Goal: Transaction & Acquisition: Purchase product/service

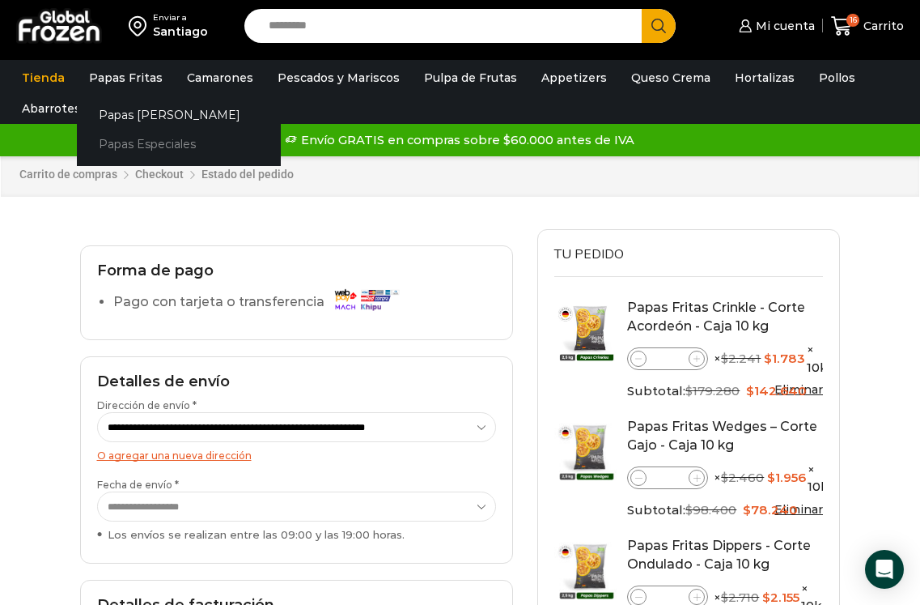
click at [163, 142] on link "Papas Especiales" at bounding box center [179, 145] width 204 height 30
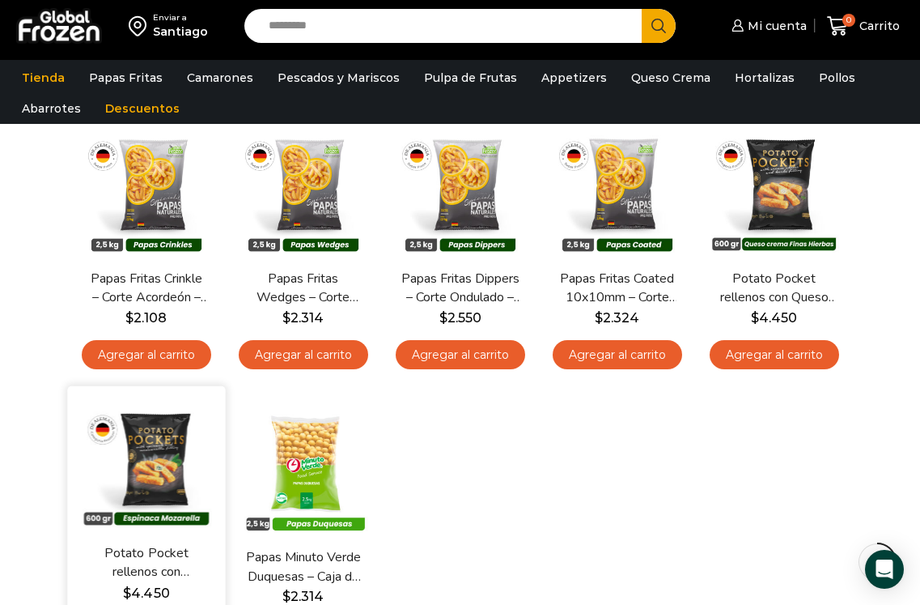
scroll to position [162, 0]
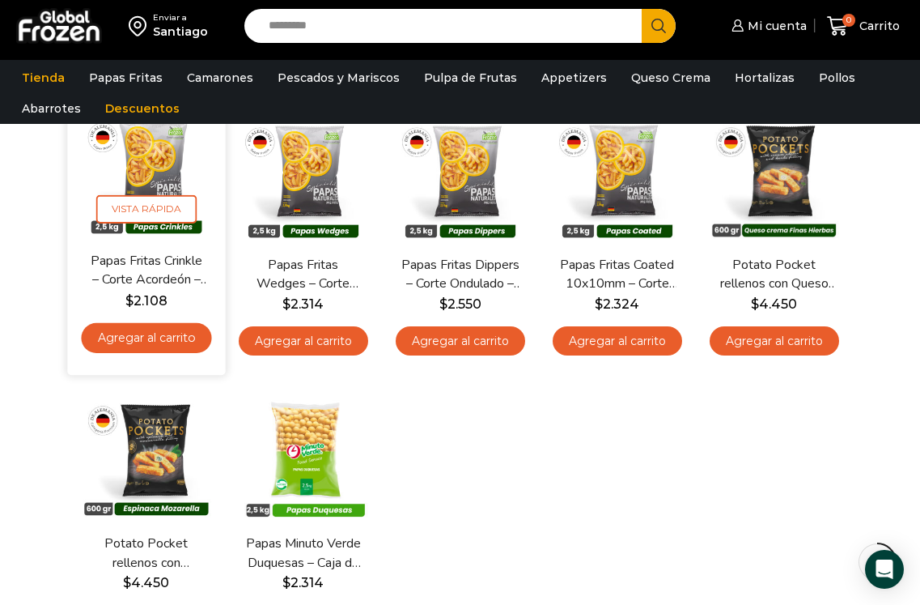
click at [171, 337] on link "Agregar al carrito" at bounding box center [146, 337] width 130 height 30
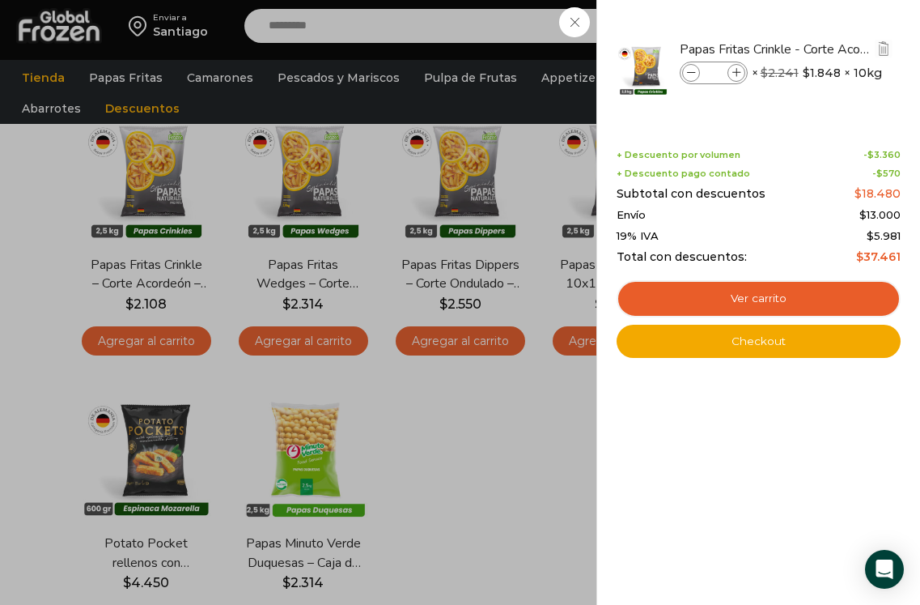
click at [739, 74] on icon at bounding box center [736, 73] width 9 height 9
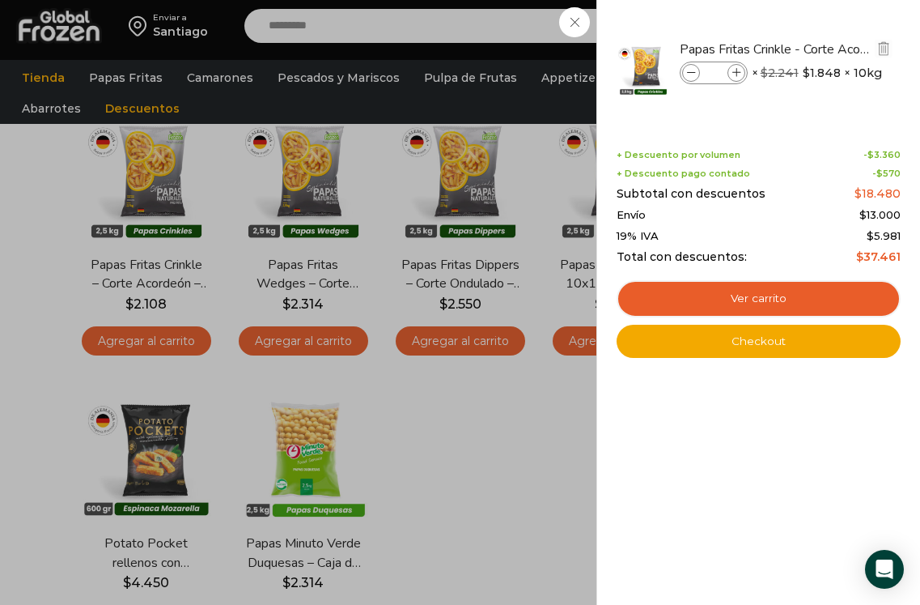
click at [739, 74] on icon at bounding box center [736, 73] width 9 height 9
type input "*"
drag, startPoint x: 541, startPoint y: 468, endPoint x: 488, endPoint y: 450, distance: 55.5
click at [823, 45] on div "8 [GEOGRAPHIC_DATA] 8 8 Shopping Cart" at bounding box center [863, 26] width 81 height 38
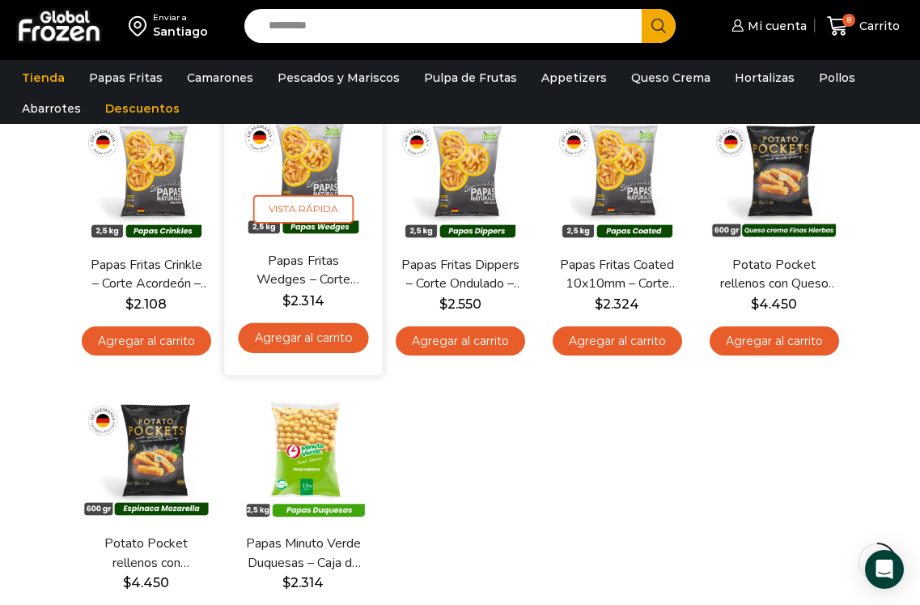
click at [320, 335] on link "Agregar al carrito" at bounding box center [303, 337] width 130 height 30
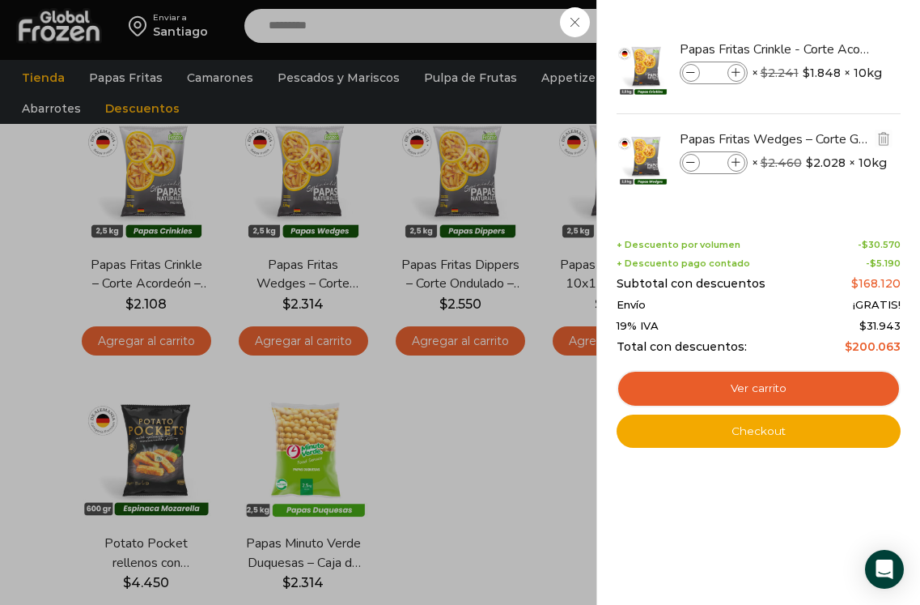
click at [741, 161] on icon at bounding box center [736, 163] width 9 height 9
type input "*"
click at [823, 45] on div "12 [GEOGRAPHIC_DATA] 12 12 Shopping Cart" at bounding box center [863, 26] width 81 height 38
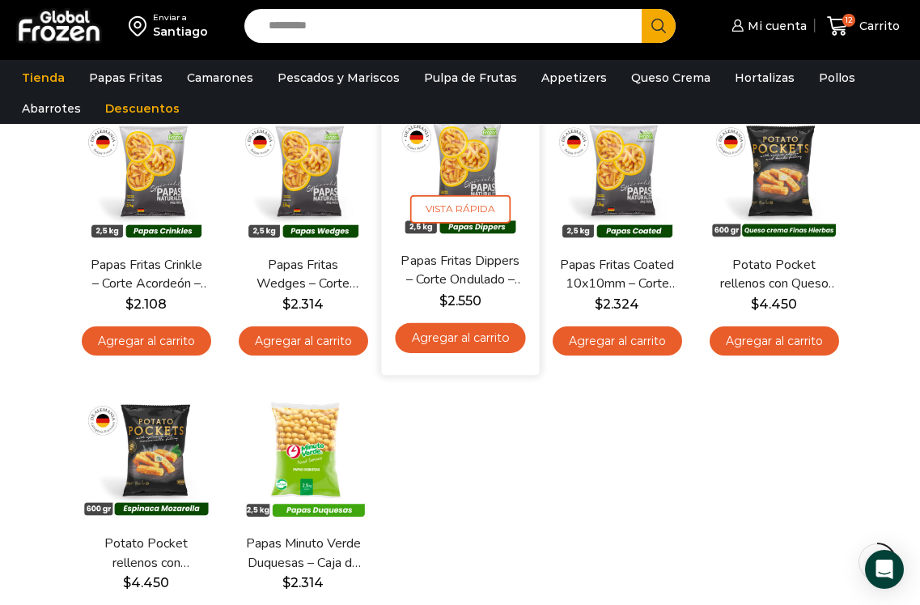
click at [464, 331] on link "Agregar al carrito" at bounding box center [460, 337] width 130 height 30
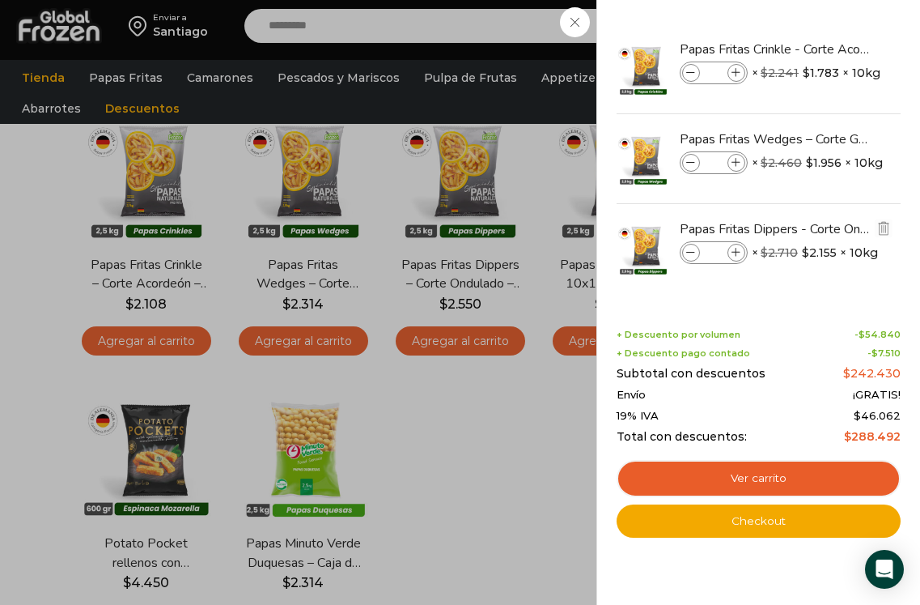
click at [738, 251] on icon at bounding box center [736, 252] width 9 height 9
click at [687, 257] on icon at bounding box center [691, 252] width 9 height 9
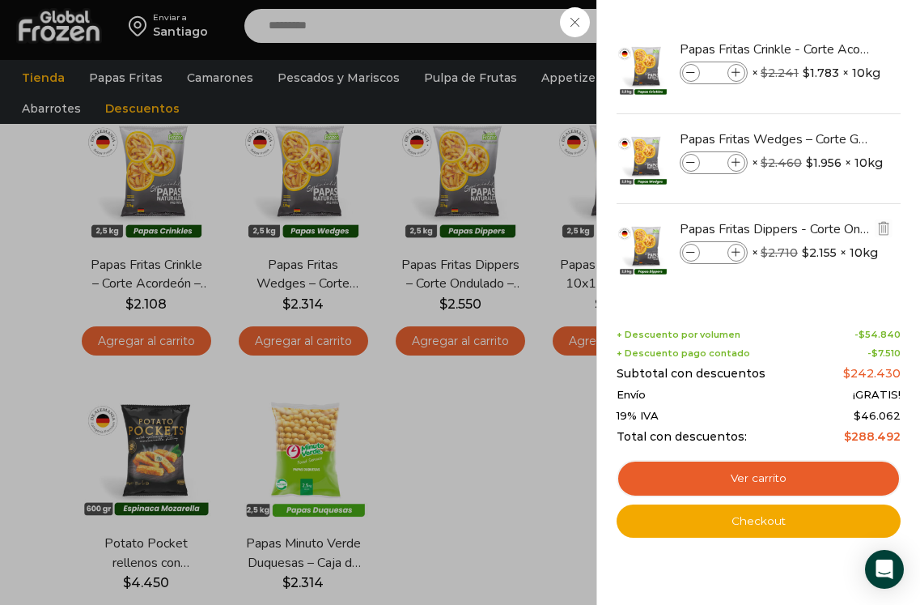
type input "*"
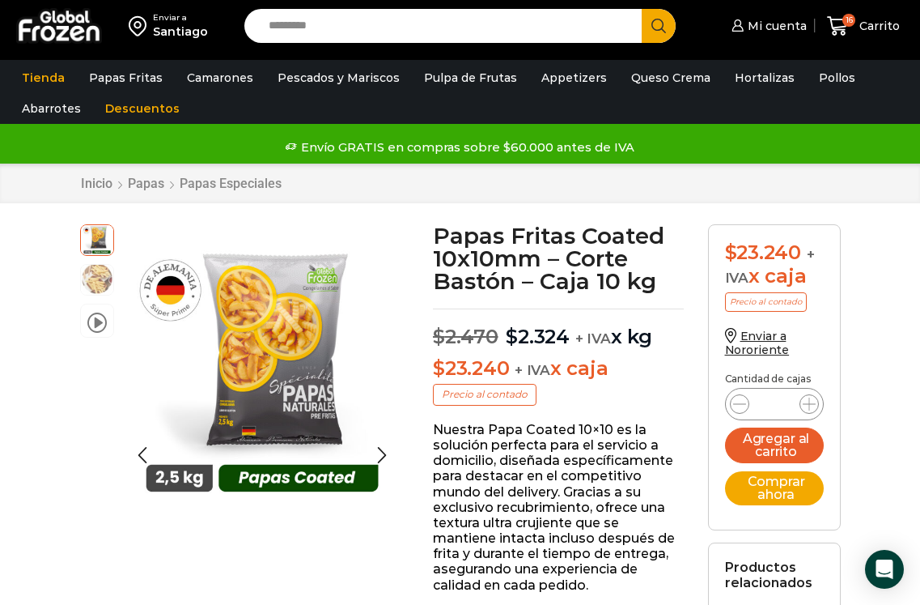
click at [99, 279] on img at bounding box center [97, 278] width 32 height 32
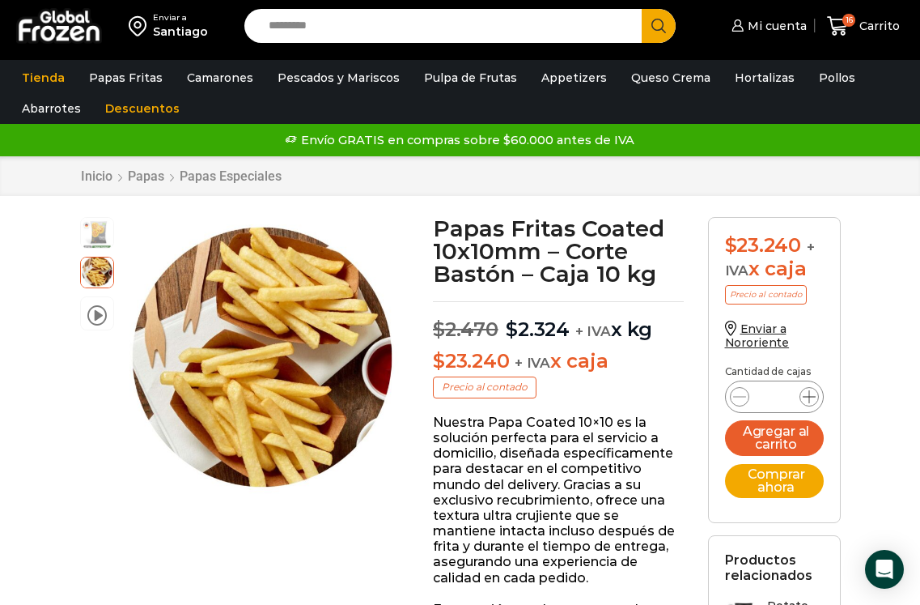
click at [811, 392] on icon at bounding box center [809, 396] width 13 height 13
click at [809, 392] on icon at bounding box center [809, 396] width 13 height 13
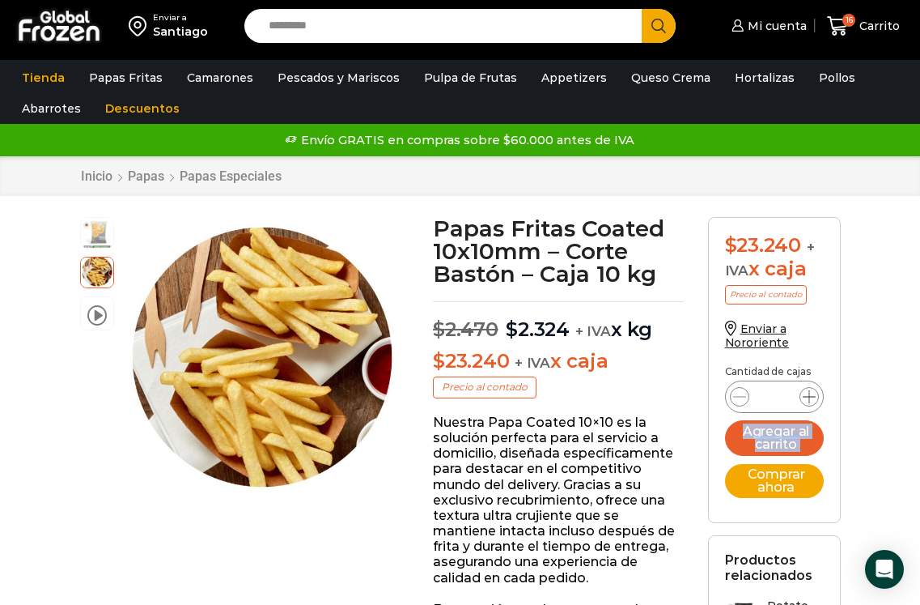
click at [809, 392] on icon at bounding box center [809, 396] width 13 height 13
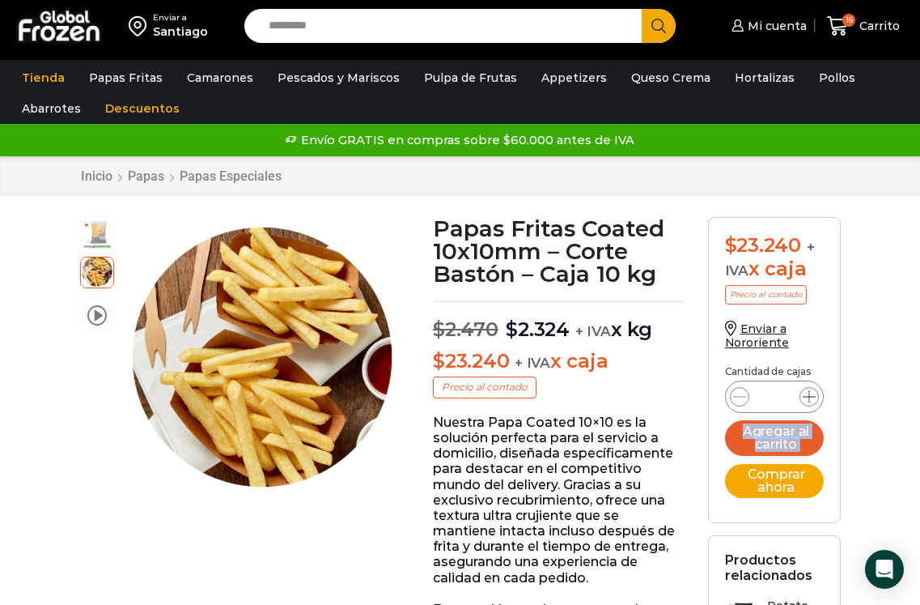
click at [809, 392] on icon at bounding box center [809, 396] width 13 height 13
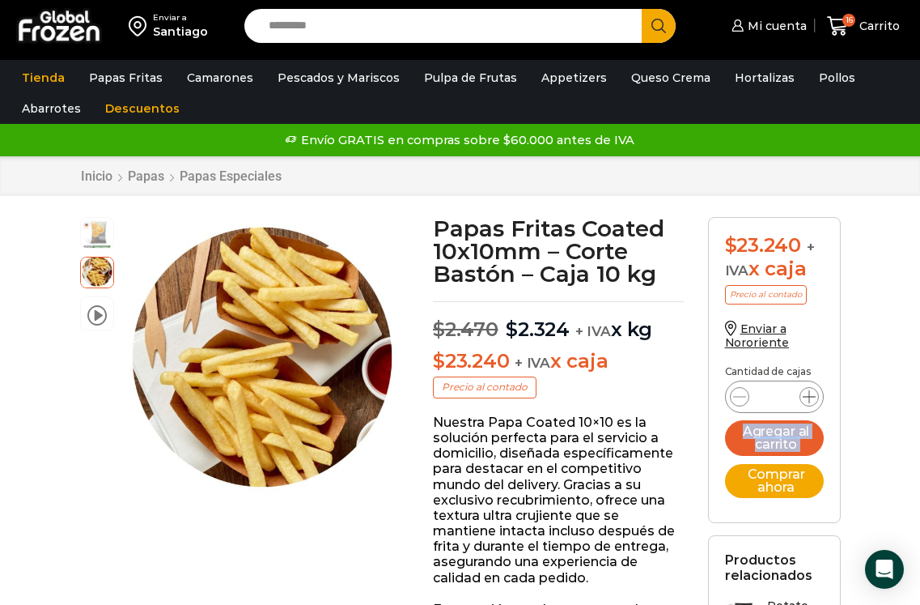
click at [809, 392] on icon at bounding box center [809, 396] width 13 height 13
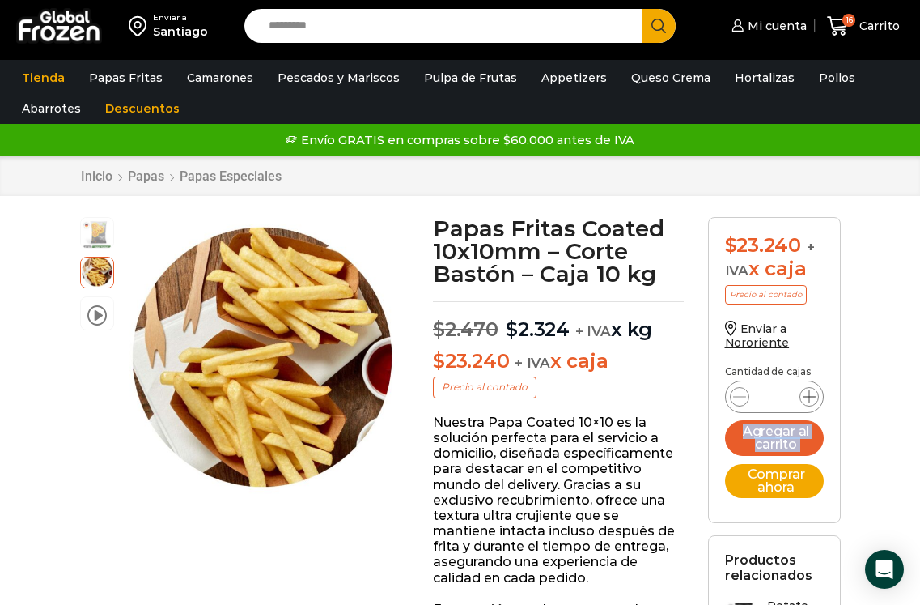
click at [809, 392] on icon at bounding box center [809, 396] width 13 height 13
click at [809, 391] on icon at bounding box center [809, 396] width 13 height 13
click at [809, 390] on icon at bounding box center [809, 396] width 13 height 13
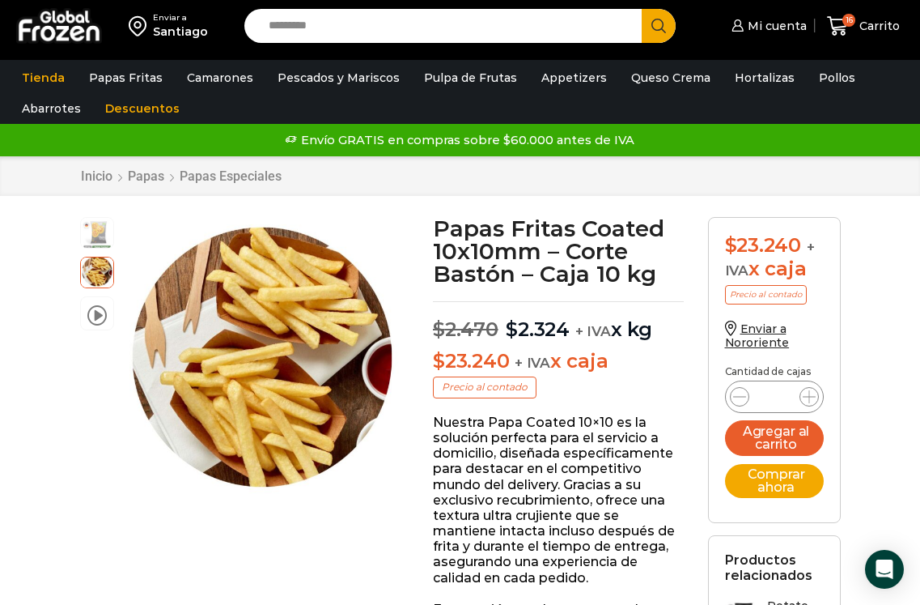
drag, startPoint x: 732, startPoint y: 393, endPoint x: 740, endPoint y: 410, distance: 17.8
click at [733, 393] on icon at bounding box center [739, 396] width 13 height 13
type input "**"
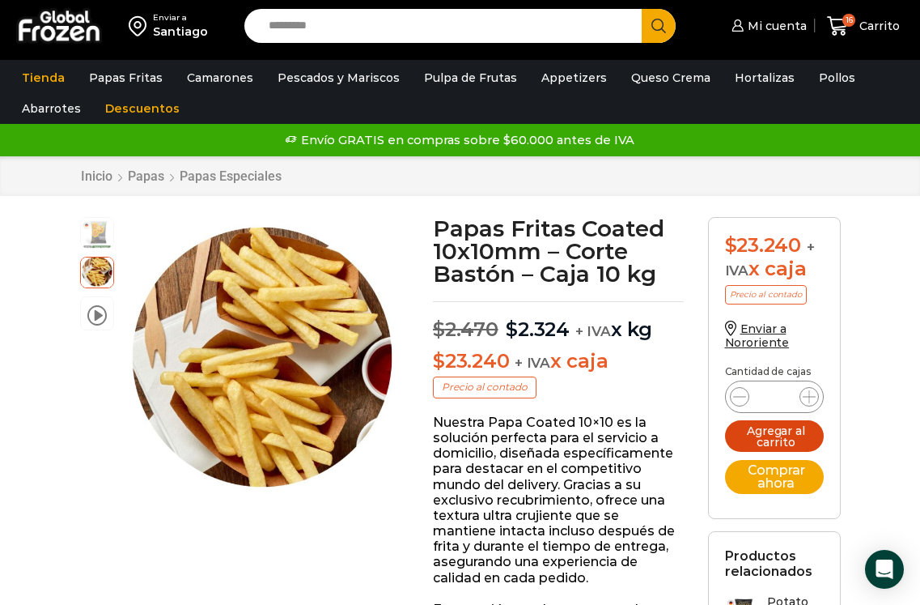
click at [790, 435] on button "Agregar al carrito" at bounding box center [774, 436] width 99 height 32
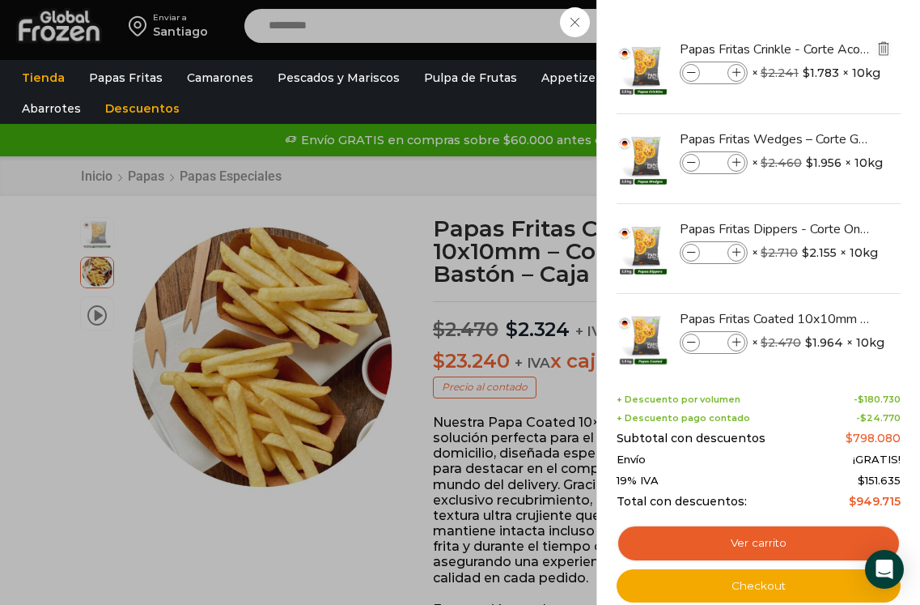
click at [877, 48] on img "Eliminar Papas Fritas Crinkle - Corte Acordeón - Caja 10 kg del carrito" at bounding box center [884, 48] width 15 height 15
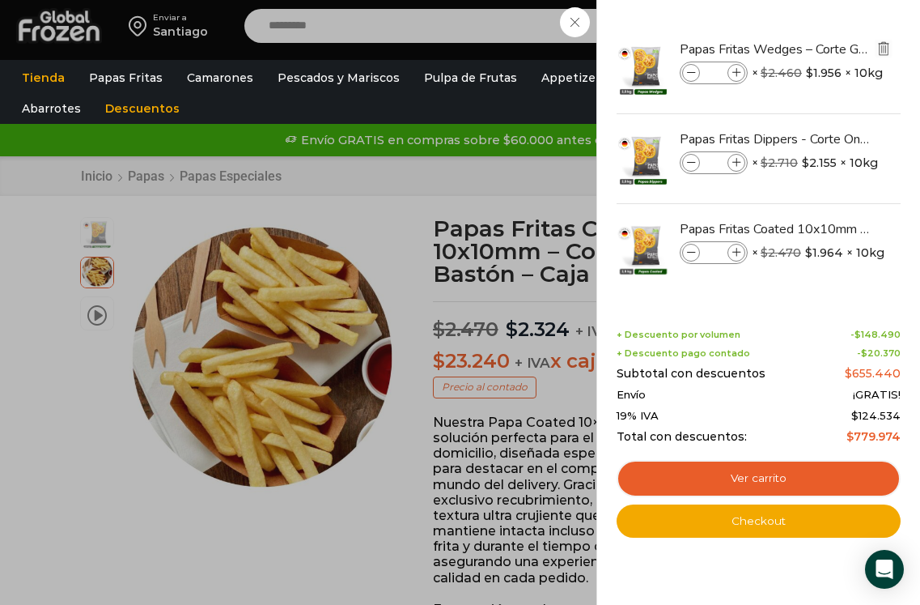
click at [877, 50] on img "Eliminar Papas Fritas Wedges – Corte Gajo - Caja 10 kg del carrito" at bounding box center [884, 48] width 15 height 15
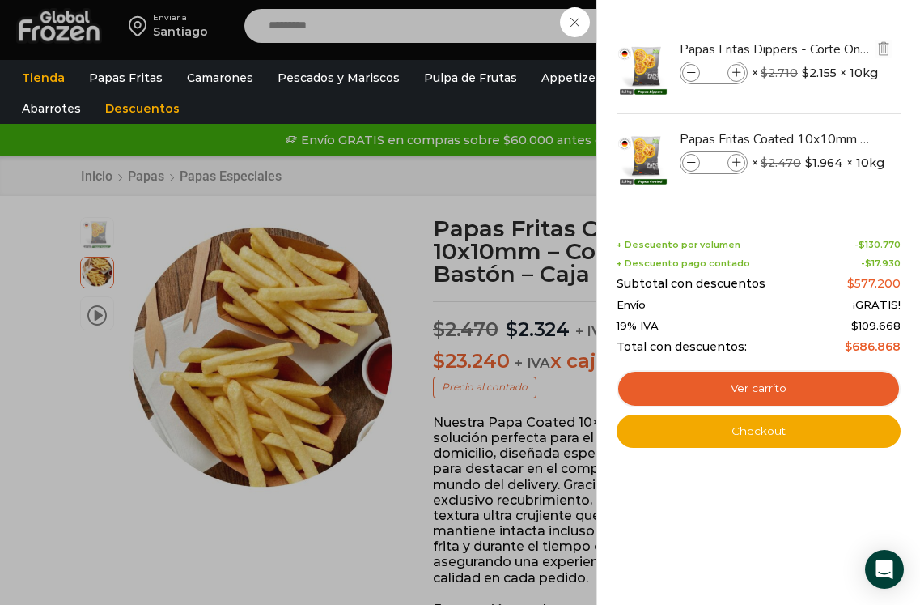
click at [888, 54] on img "Eliminar Papas Fritas Dippers - Corte Ondulado - Caja 10 kg del carrito" at bounding box center [884, 48] width 15 height 15
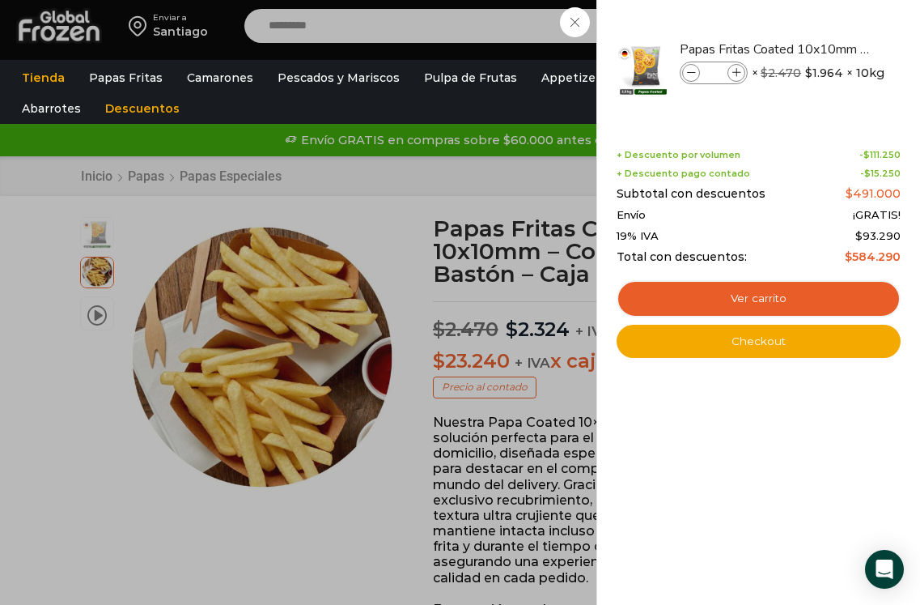
drag, startPoint x: 888, startPoint y: 47, endPoint x: 576, endPoint y: 113, distance: 318.6
click at [887, 45] on img "Eliminar Papas Fritas Coated 10x10mm - Corte Bastón - Caja 10 kg del carrito" at bounding box center [890, 49] width 19 height 19
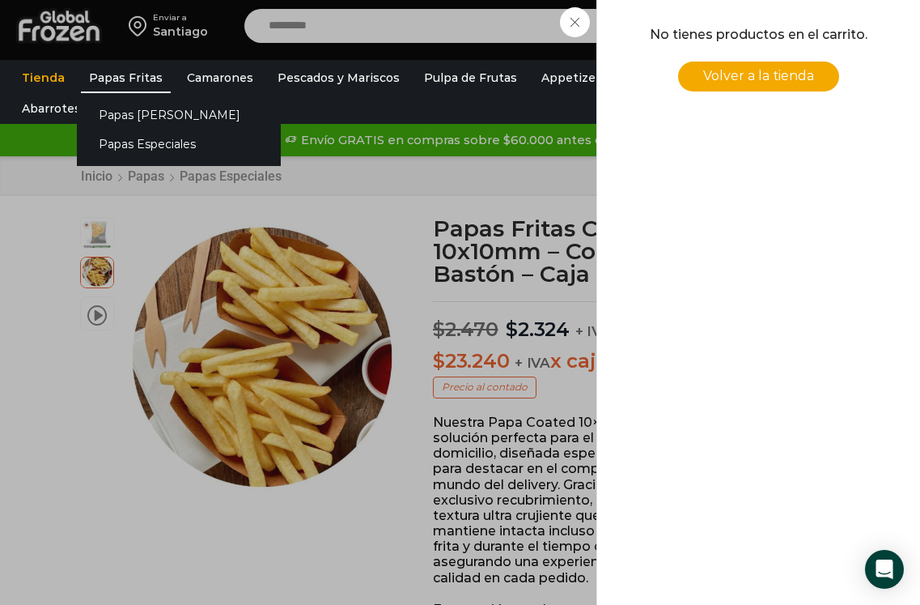
click at [151, 78] on link "Papas Fritas" at bounding box center [126, 77] width 90 height 31
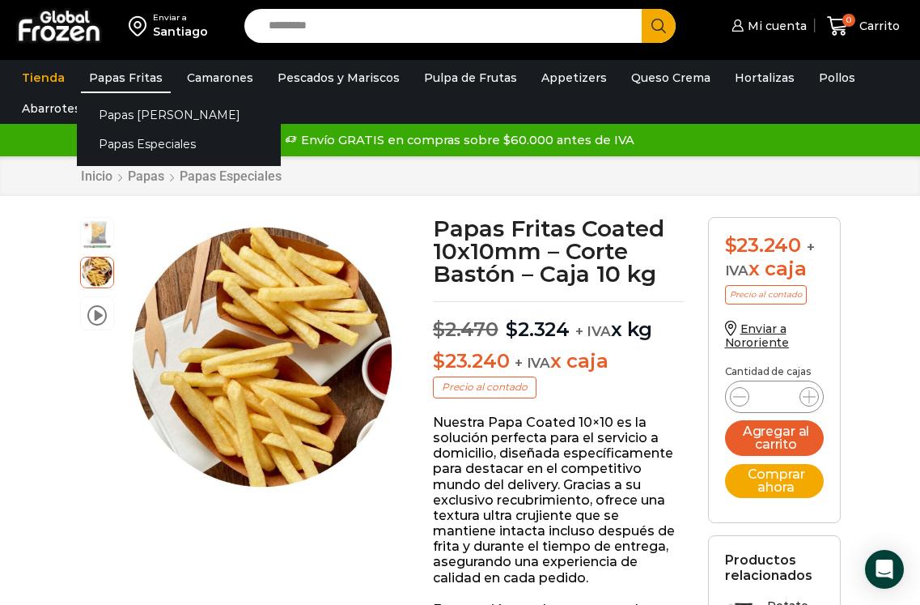
click at [146, 80] on link "Papas Fritas" at bounding box center [126, 77] width 90 height 31
